Goal: Browse casually

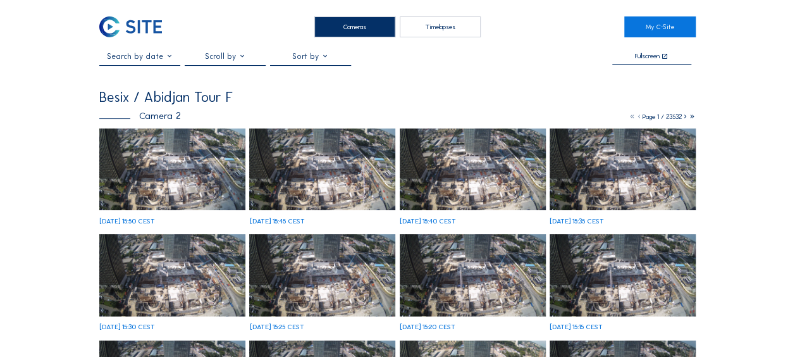
click at [137, 164] on img at bounding box center [172, 169] width 146 height 82
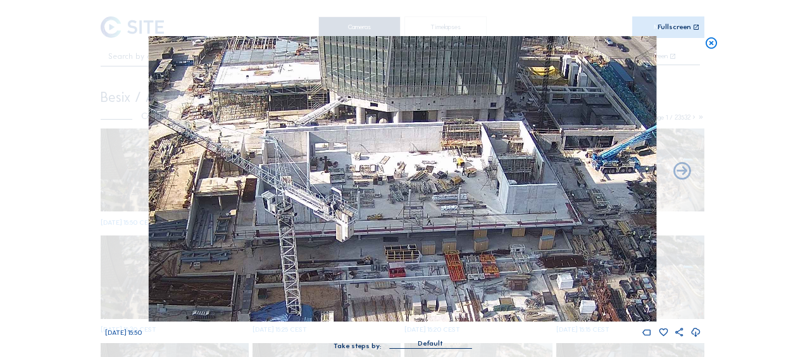
drag, startPoint x: 305, startPoint y: 158, endPoint x: 429, endPoint y: 164, distance: 124.8
click at [427, 165] on img at bounding box center [402, 178] width 507 height 285
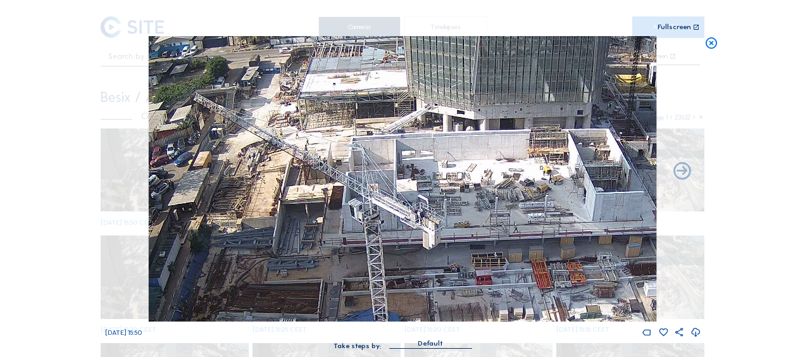
drag, startPoint x: 247, startPoint y: 192, endPoint x: 429, endPoint y: 183, distance: 182.4
click at [429, 183] on img at bounding box center [402, 178] width 507 height 285
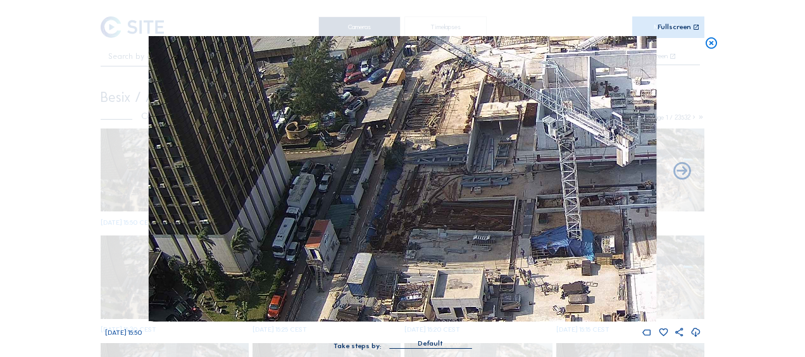
drag, startPoint x: 431, startPoint y: 204, endPoint x: 395, endPoint y: 195, distance: 37.7
click at [434, 111] on img at bounding box center [402, 178] width 507 height 285
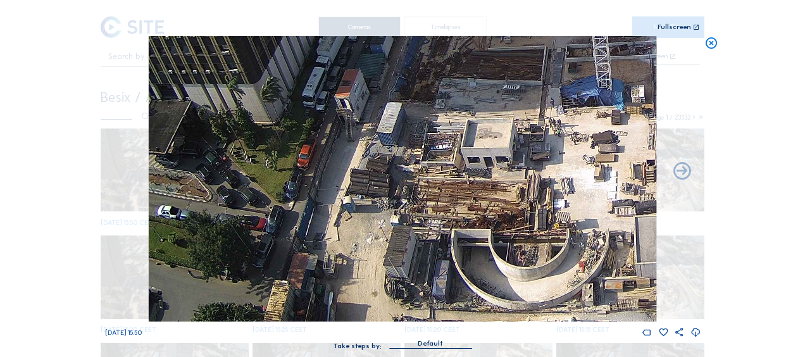
drag, startPoint x: 390, startPoint y: 194, endPoint x: 412, endPoint y: 103, distance: 93.1
click at [412, 103] on img at bounding box center [402, 178] width 507 height 285
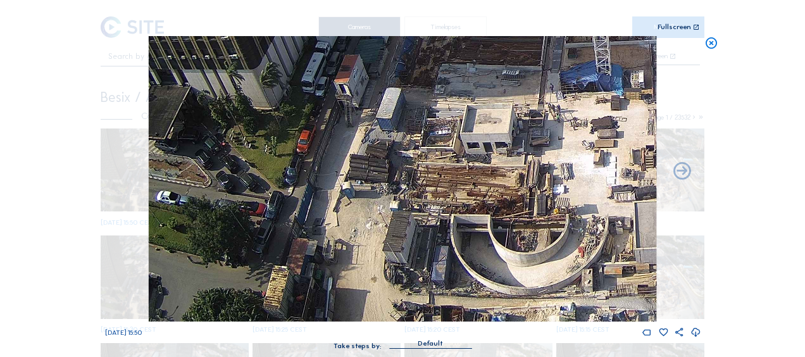
drag, startPoint x: 401, startPoint y: 157, endPoint x: 406, endPoint y: 121, distance: 35.8
click at [406, 121] on img at bounding box center [402, 178] width 507 height 285
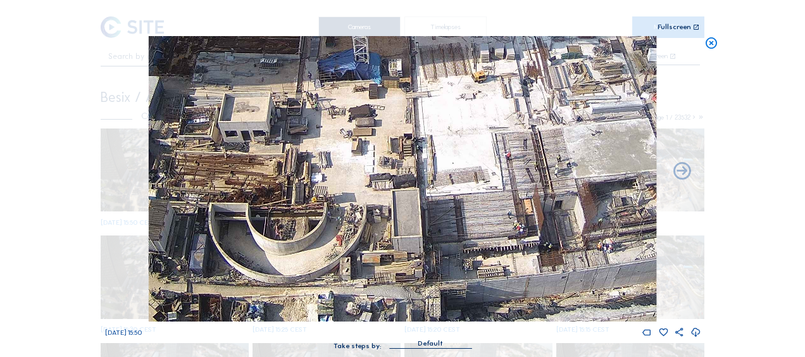
drag, startPoint x: 479, startPoint y: 259, endPoint x: 218, endPoint y: 145, distance: 284.4
click at [218, 145] on img at bounding box center [402, 178] width 507 height 285
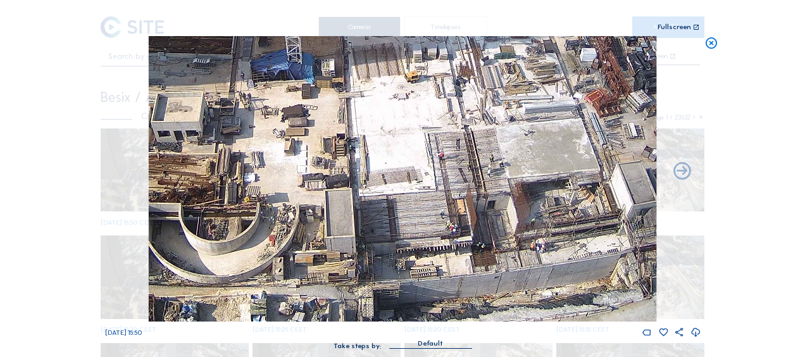
drag, startPoint x: 467, startPoint y: 199, endPoint x: 252, endPoint y: 163, distance: 218.7
click at [252, 163] on img at bounding box center [402, 178] width 507 height 285
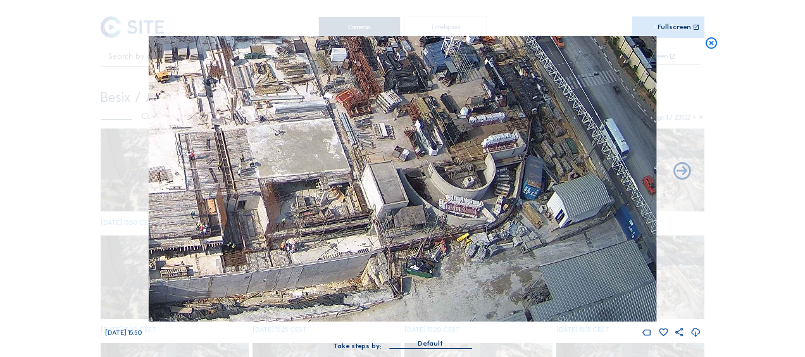
drag, startPoint x: 390, startPoint y: 192, endPoint x: 369, endPoint y: 186, distance: 21.6
click at [369, 186] on img at bounding box center [402, 178] width 507 height 285
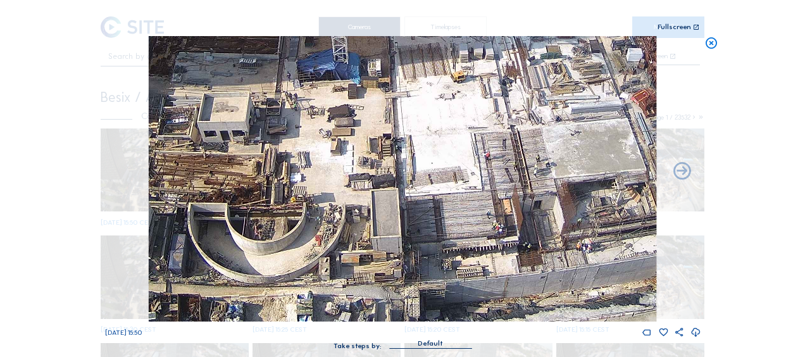
drag, startPoint x: 230, startPoint y: 250, endPoint x: 531, endPoint y: 52, distance: 360.7
click at [531, 52] on img at bounding box center [402, 178] width 507 height 285
click at [711, 40] on icon at bounding box center [711, 43] width 14 height 15
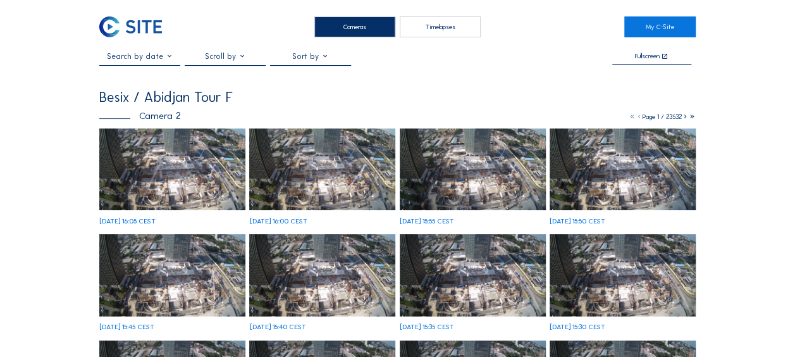
click at [160, 172] on img at bounding box center [172, 169] width 146 height 82
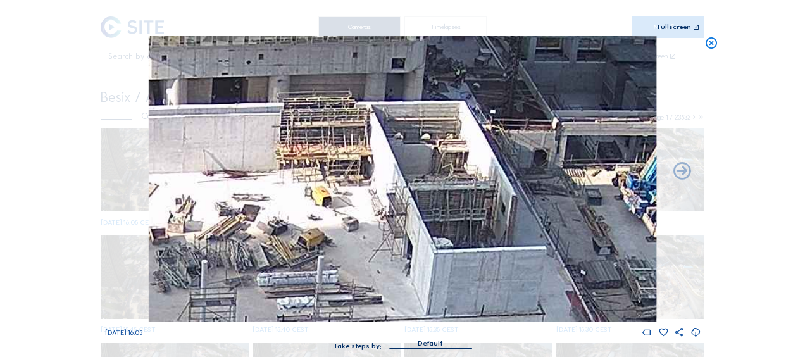
drag, startPoint x: 466, startPoint y: 82, endPoint x: 457, endPoint y: 161, distance: 79.6
click at [457, 161] on img at bounding box center [402, 178] width 507 height 285
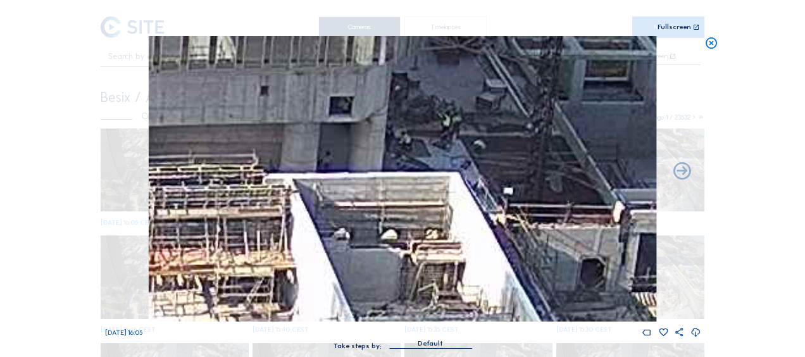
drag, startPoint x: 708, startPoint y: 46, endPoint x: 688, endPoint y: 61, distance: 25.3
click at [707, 47] on icon at bounding box center [711, 43] width 14 height 15
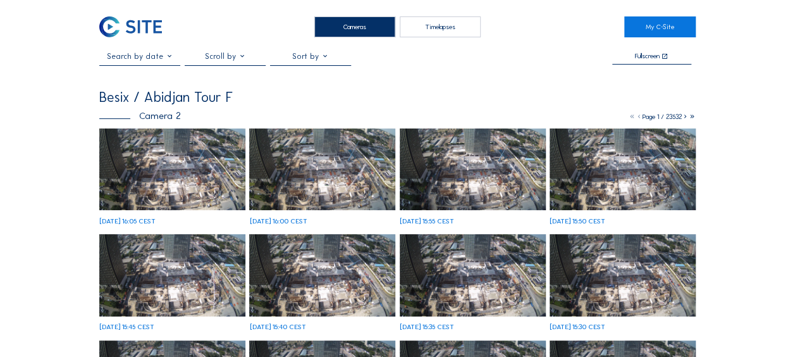
click at [202, 171] on img at bounding box center [172, 169] width 146 height 82
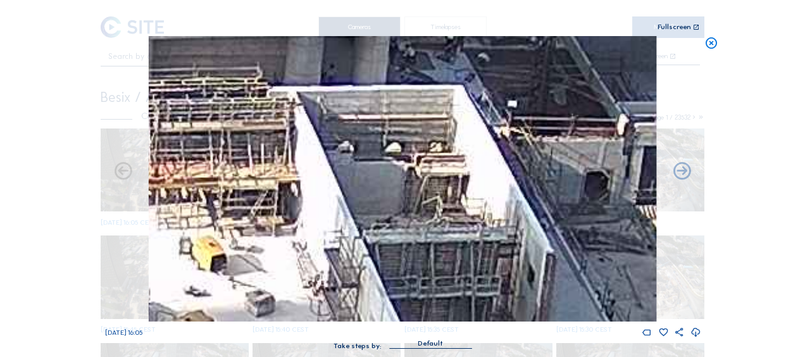
drag, startPoint x: 712, startPoint y: 42, endPoint x: 668, endPoint y: 36, distance: 44.0
click at [710, 39] on icon at bounding box center [711, 43] width 14 height 15
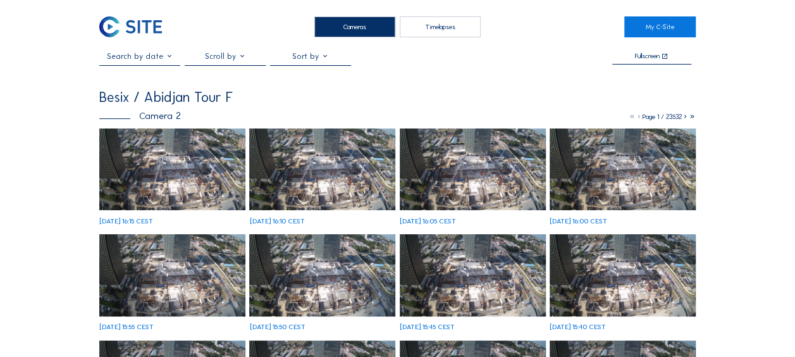
click at [154, 175] on img at bounding box center [172, 169] width 146 height 82
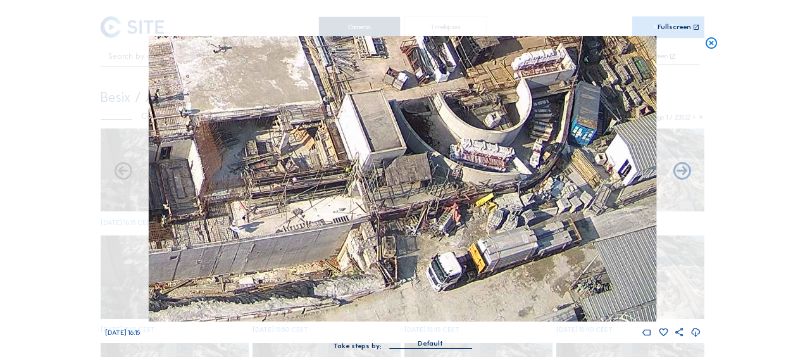
drag, startPoint x: 511, startPoint y: 272, endPoint x: 480, endPoint y: 206, distance: 72.7
click at [480, 206] on img at bounding box center [402, 178] width 507 height 285
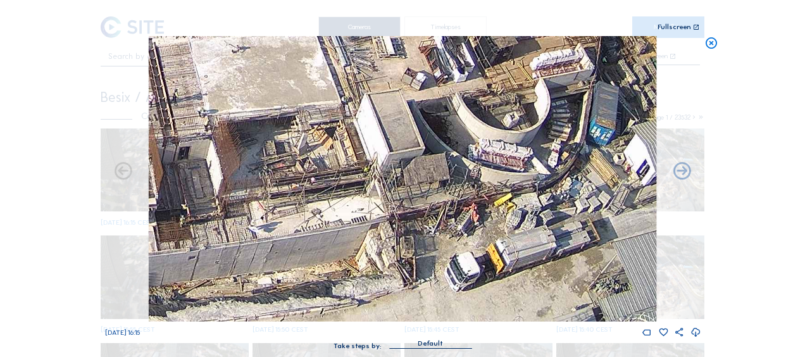
drag, startPoint x: 299, startPoint y: 207, endPoint x: 625, endPoint y: 60, distance: 357.5
click at [625, 60] on img at bounding box center [402, 178] width 507 height 285
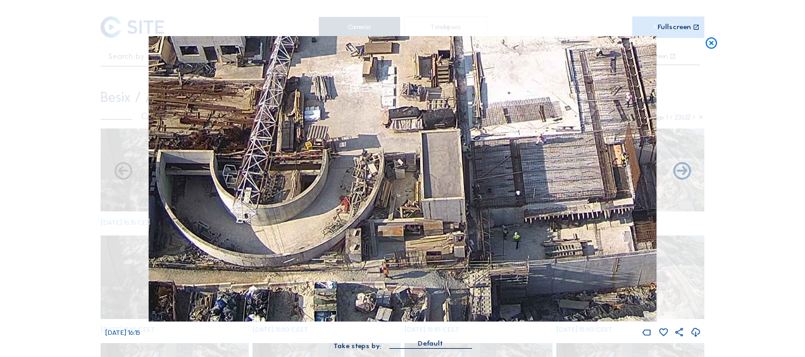
drag, startPoint x: 337, startPoint y: 186, endPoint x: 507, endPoint y: 118, distance: 183.4
click at [507, 118] on img at bounding box center [402, 178] width 507 height 285
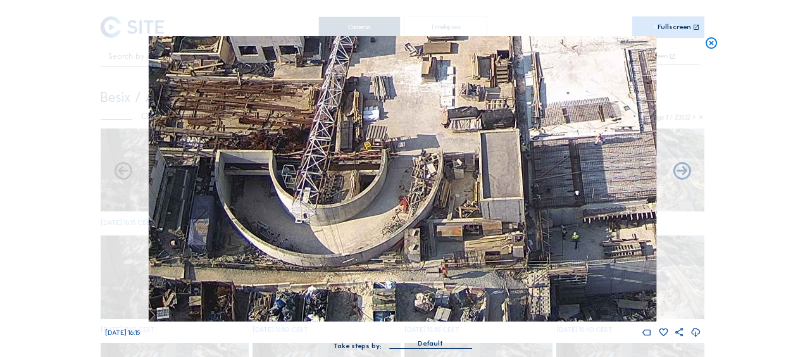
drag, startPoint x: 280, startPoint y: 200, endPoint x: 349, endPoint y: 88, distance: 131.5
click at [349, 88] on img at bounding box center [402, 178] width 507 height 285
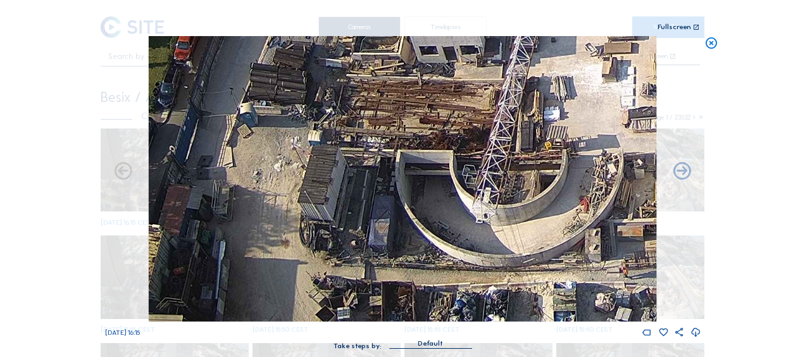
drag, startPoint x: 266, startPoint y: 216, endPoint x: 431, endPoint y: 153, distance: 177.4
click at [433, 155] on img at bounding box center [402, 178] width 507 height 285
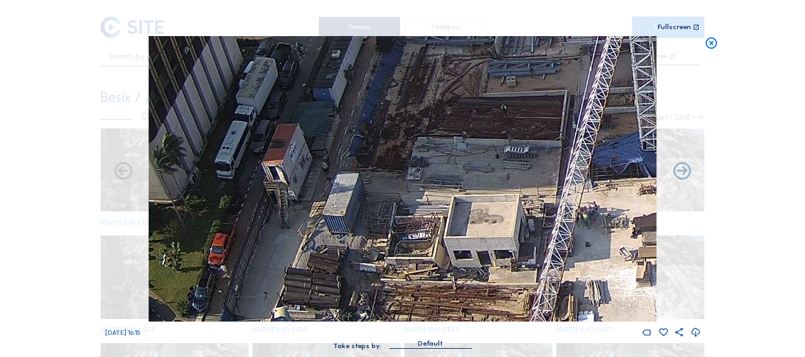
drag, startPoint x: 354, startPoint y: 108, endPoint x: 392, endPoint y: 307, distance: 202.7
click at [396, 316] on img at bounding box center [402, 178] width 507 height 285
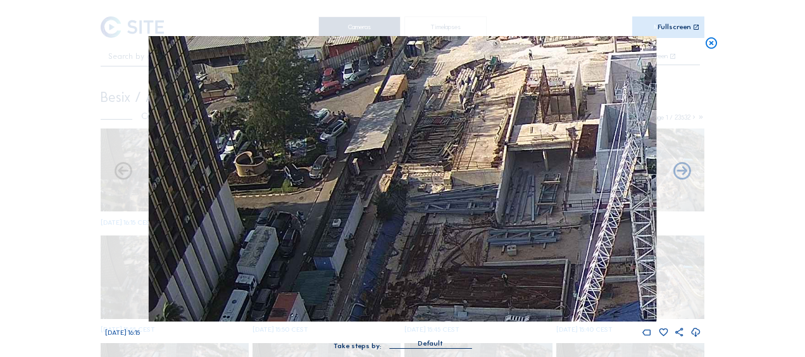
drag, startPoint x: 403, startPoint y: 156, endPoint x: 387, endPoint y: 257, distance: 102.4
click at [389, 318] on img at bounding box center [402, 178] width 507 height 285
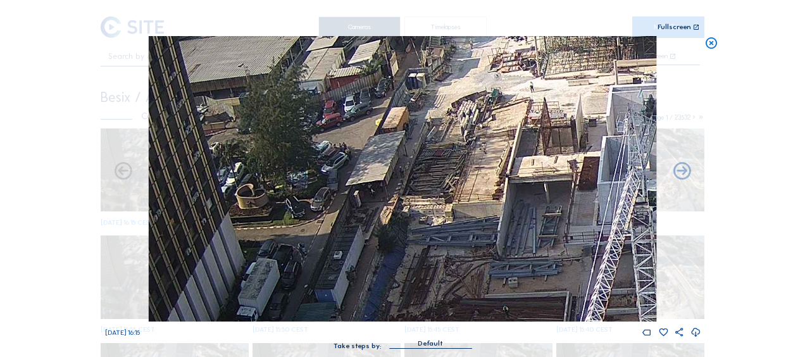
drag, startPoint x: 407, startPoint y: 151, endPoint x: 412, endPoint y: 186, distance: 35.7
click at [412, 186] on img at bounding box center [402, 178] width 507 height 285
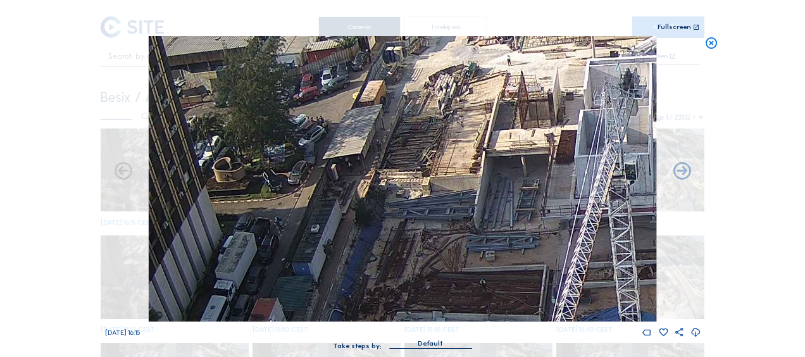
drag, startPoint x: 442, startPoint y: 201, endPoint x: 328, endPoint y: 46, distance: 192.8
click at [328, 46] on img at bounding box center [402, 178] width 507 height 285
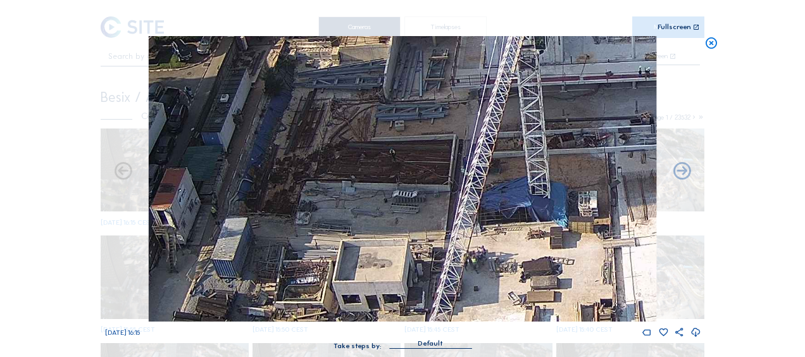
drag, startPoint x: 447, startPoint y: 192, endPoint x: 367, endPoint y: 60, distance: 154.4
click at [367, 60] on img at bounding box center [402, 178] width 507 height 285
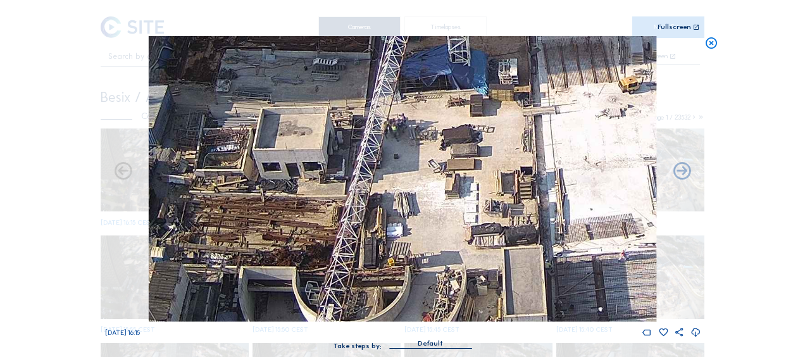
drag, startPoint x: 447, startPoint y: 223, endPoint x: 412, endPoint y: 101, distance: 126.3
click at [412, 101] on img at bounding box center [402, 178] width 507 height 285
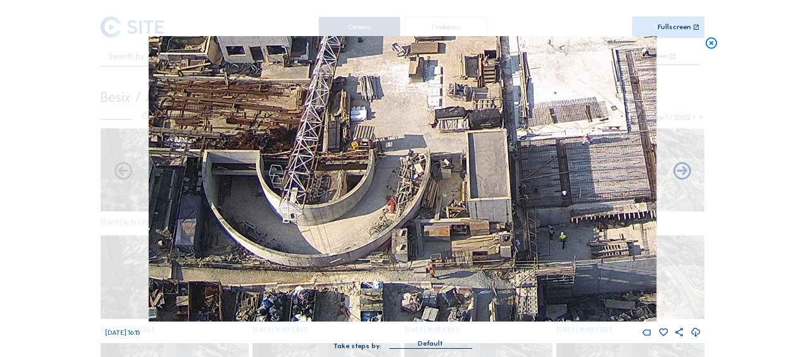
drag, startPoint x: 476, startPoint y: 237, endPoint x: 358, endPoint y: 105, distance: 177.0
click at [358, 105] on img at bounding box center [402, 178] width 507 height 285
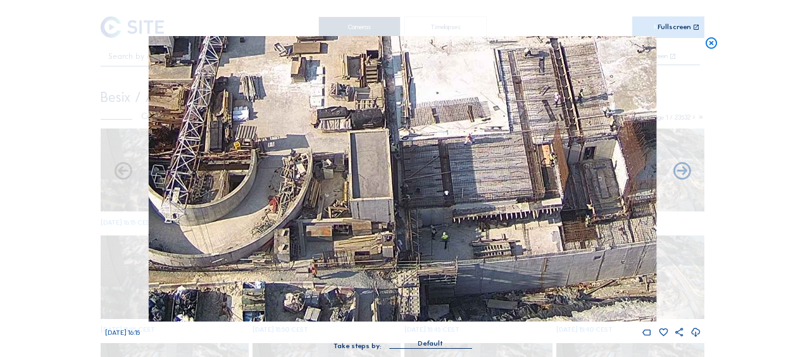
drag, startPoint x: 400, startPoint y: 221, endPoint x: 312, endPoint y: 145, distance: 115.7
click at [314, 145] on img at bounding box center [402, 178] width 507 height 285
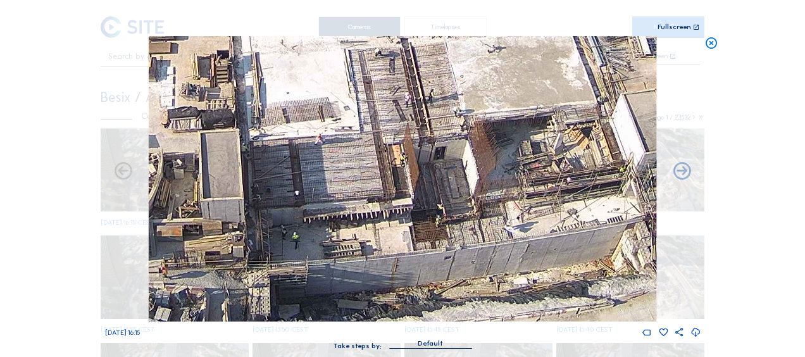
drag, startPoint x: 382, startPoint y: 241, endPoint x: 316, endPoint y: 170, distance: 97.1
click at [316, 170] on img at bounding box center [402, 178] width 507 height 285
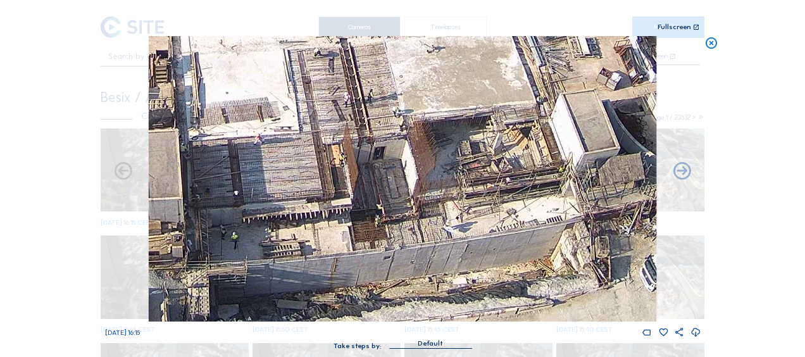
drag, startPoint x: 358, startPoint y: 223, endPoint x: 272, endPoint y: 171, distance: 100.8
click at [272, 171] on img at bounding box center [402, 178] width 507 height 285
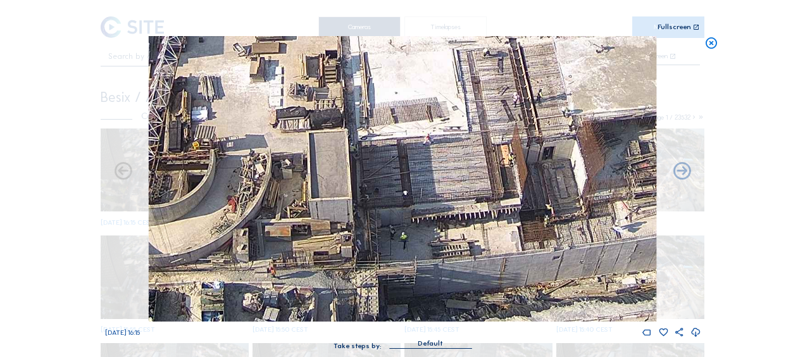
drag, startPoint x: 453, startPoint y: 223, endPoint x: 485, endPoint y: 204, distance: 37.4
click at [485, 205] on img at bounding box center [402, 178] width 507 height 285
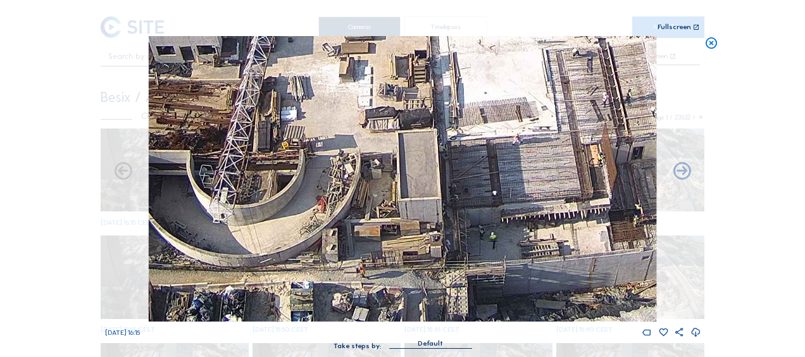
drag, startPoint x: 338, startPoint y: 254, endPoint x: 401, endPoint y: 215, distance: 74.4
click at [401, 215] on img at bounding box center [402, 178] width 507 height 285
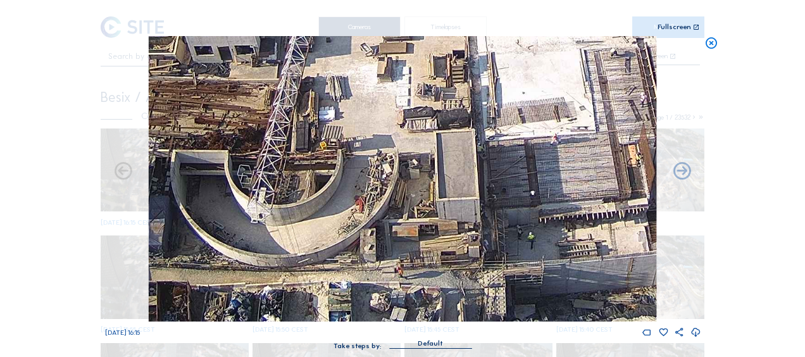
drag, startPoint x: 330, startPoint y: 275, endPoint x: 364, endPoint y: 254, distance: 40.2
click at [364, 254] on img at bounding box center [402, 178] width 507 height 285
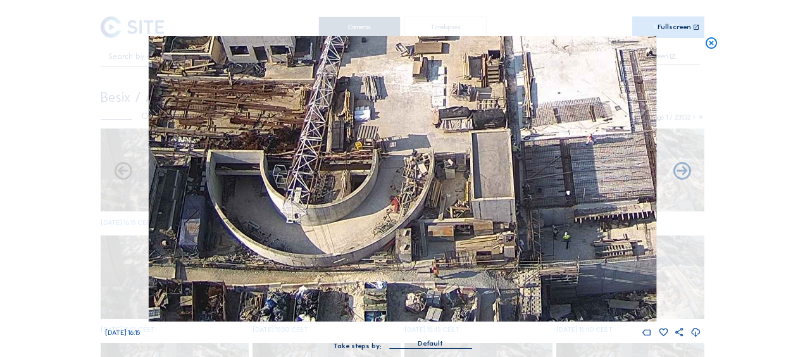
drag, startPoint x: 306, startPoint y: 284, endPoint x: 342, endPoint y: 269, distance: 38.3
click at [342, 269] on img at bounding box center [402, 178] width 507 height 285
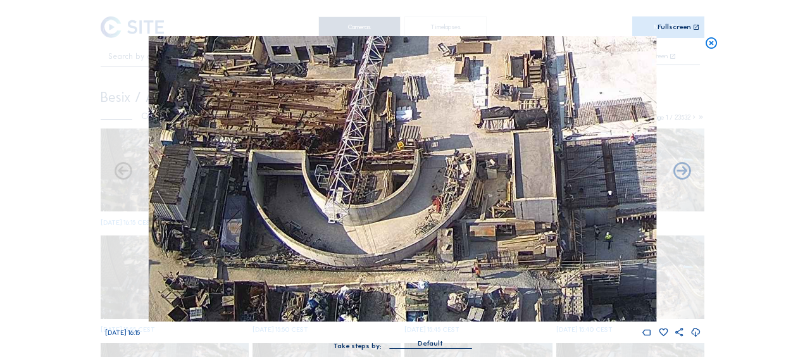
drag, startPoint x: 304, startPoint y: 295, endPoint x: 358, endPoint y: 273, distance: 58.7
click at [358, 273] on img at bounding box center [402, 178] width 507 height 285
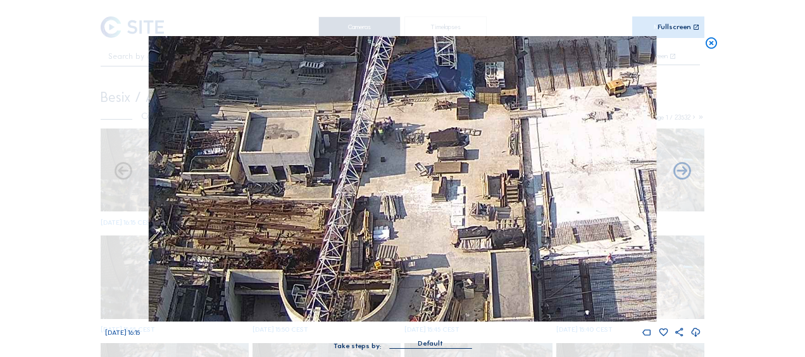
drag, startPoint x: 447, startPoint y: 82, endPoint x: 407, endPoint y: 216, distance: 139.7
click at [407, 216] on img at bounding box center [402, 178] width 507 height 285
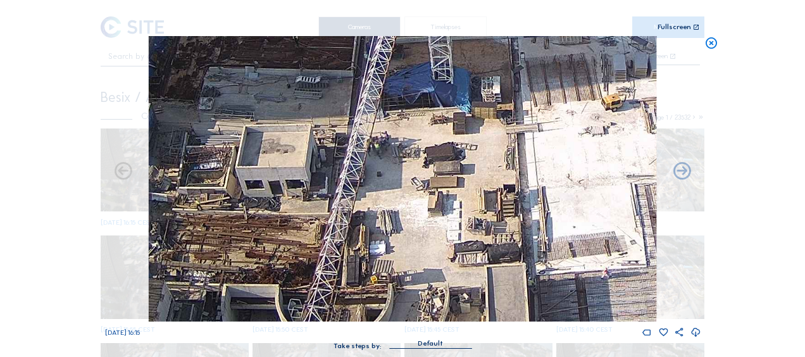
drag, startPoint x: 405, startPoint y: 113, endPoint x: 416, endPoint y: 247, distance: 134.5
click at [416, 247] on img at bounding box center [402, 178] width 507 height 285
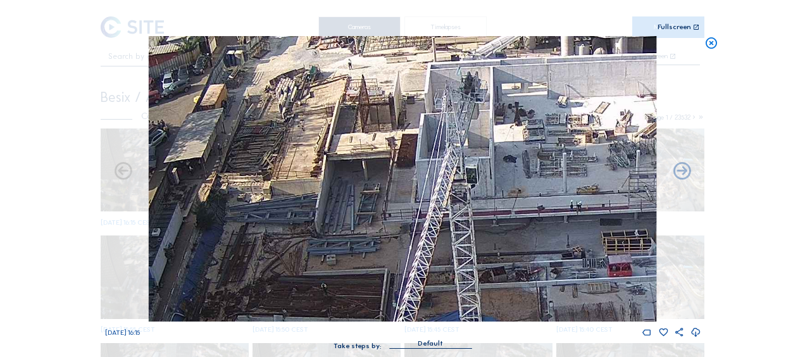
click at [443, 242] on img at bounding box center [402, 178] width 507 height 285
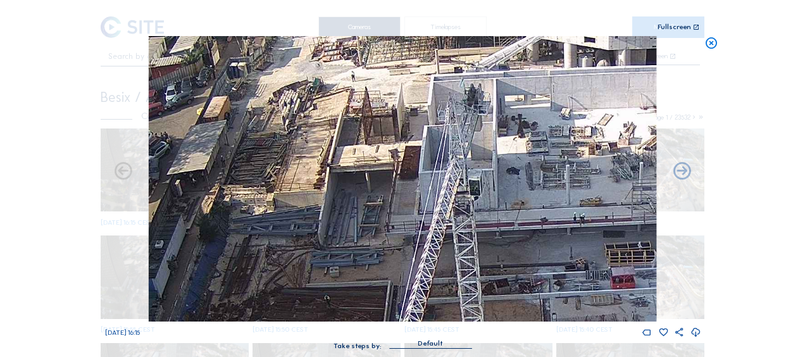
drag, startPoint x: 467, startPoint y: 111, endPoint x: 462, endPoint y: 207, distance: 96.3
click at [469, 216] on img at bounding box center [402, 178] width 507 height 285
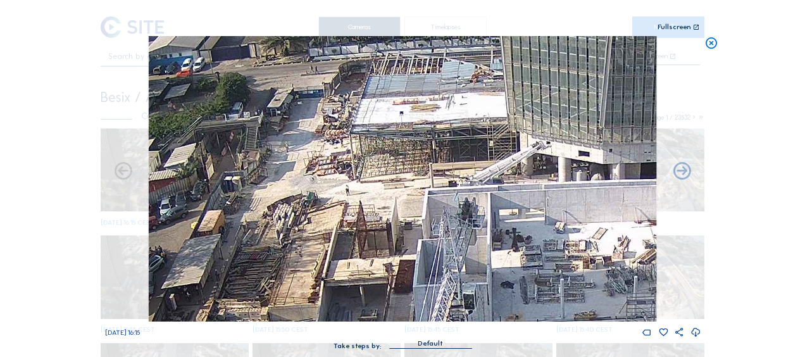
drag, startPoint x: 455, startPoint y: 142, endPoint x: 450, endPoint y: 163, distance: 21.3
click at [450, 163] on img at bounding box center [402, 178] width 507 height 285
